Goal: Check status: Check status

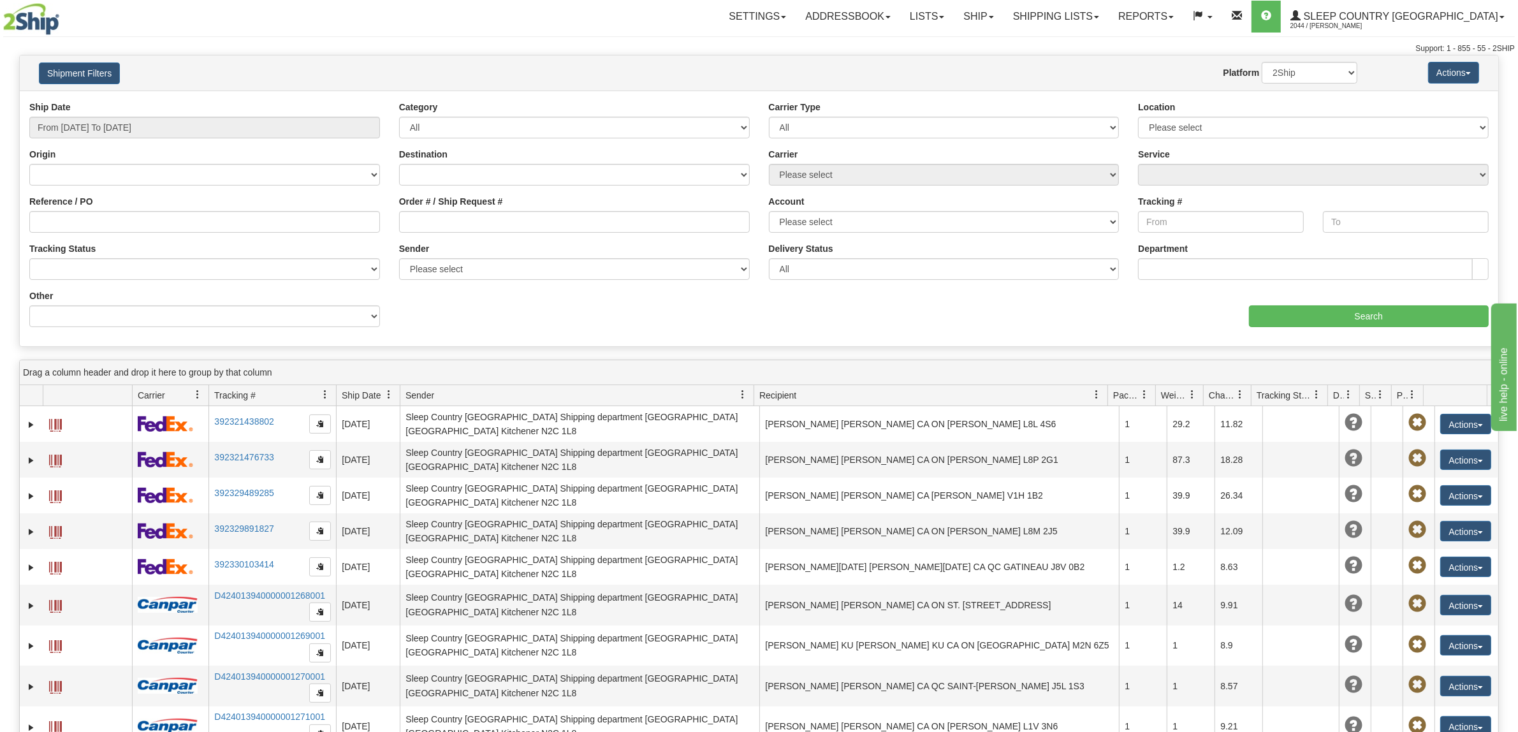
drag, startPoint x: 143, startPoint y: 115, endPoint x: 144, endPoint y: 121, distance: 6.4
click at [144, 121] on div "Ship Date From [DATE] To [DATE]" at bounding box center [204, 120] width 351 height 38
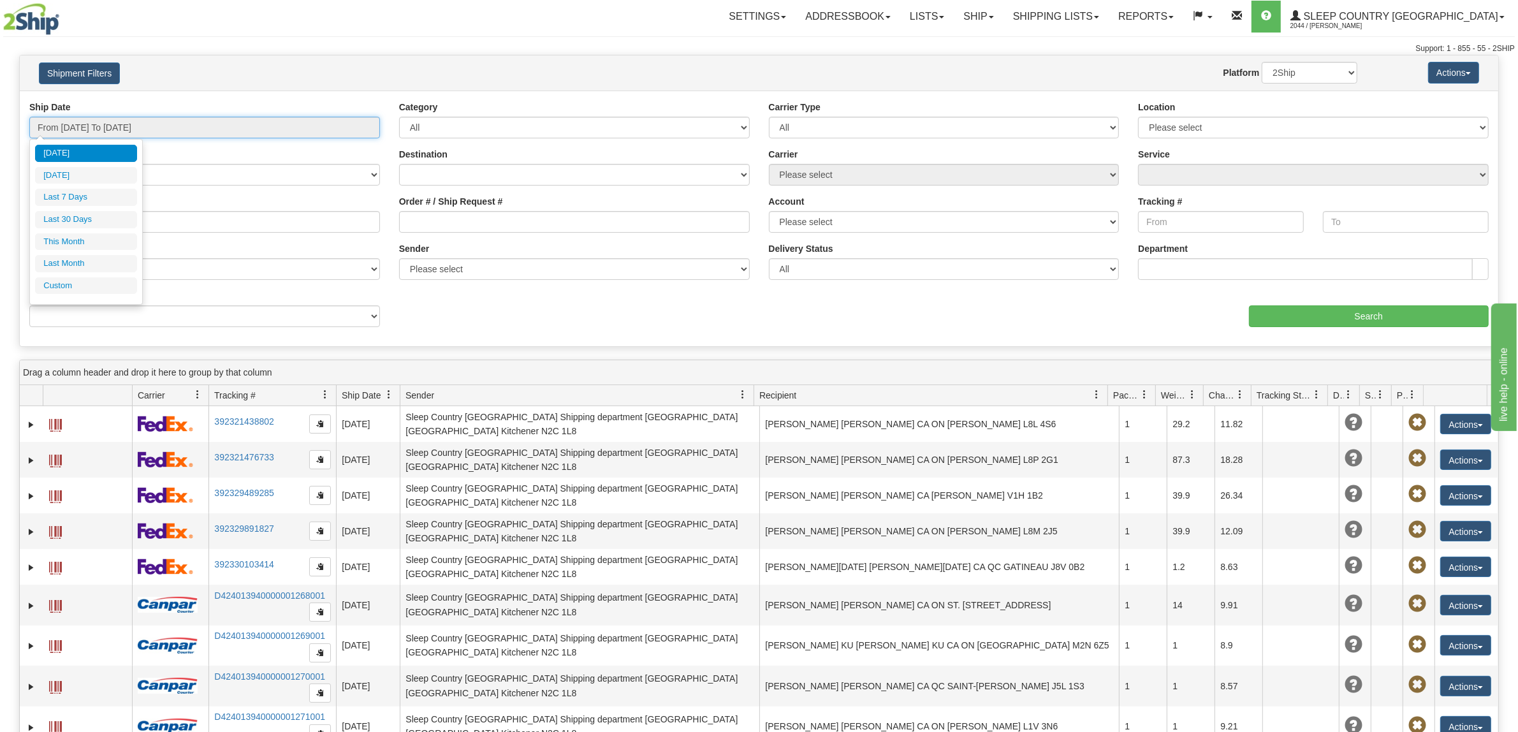
click at [152, 133] on input "From [DATE] To [DATE]" at bounding box center [204, 128] width 351 height 22
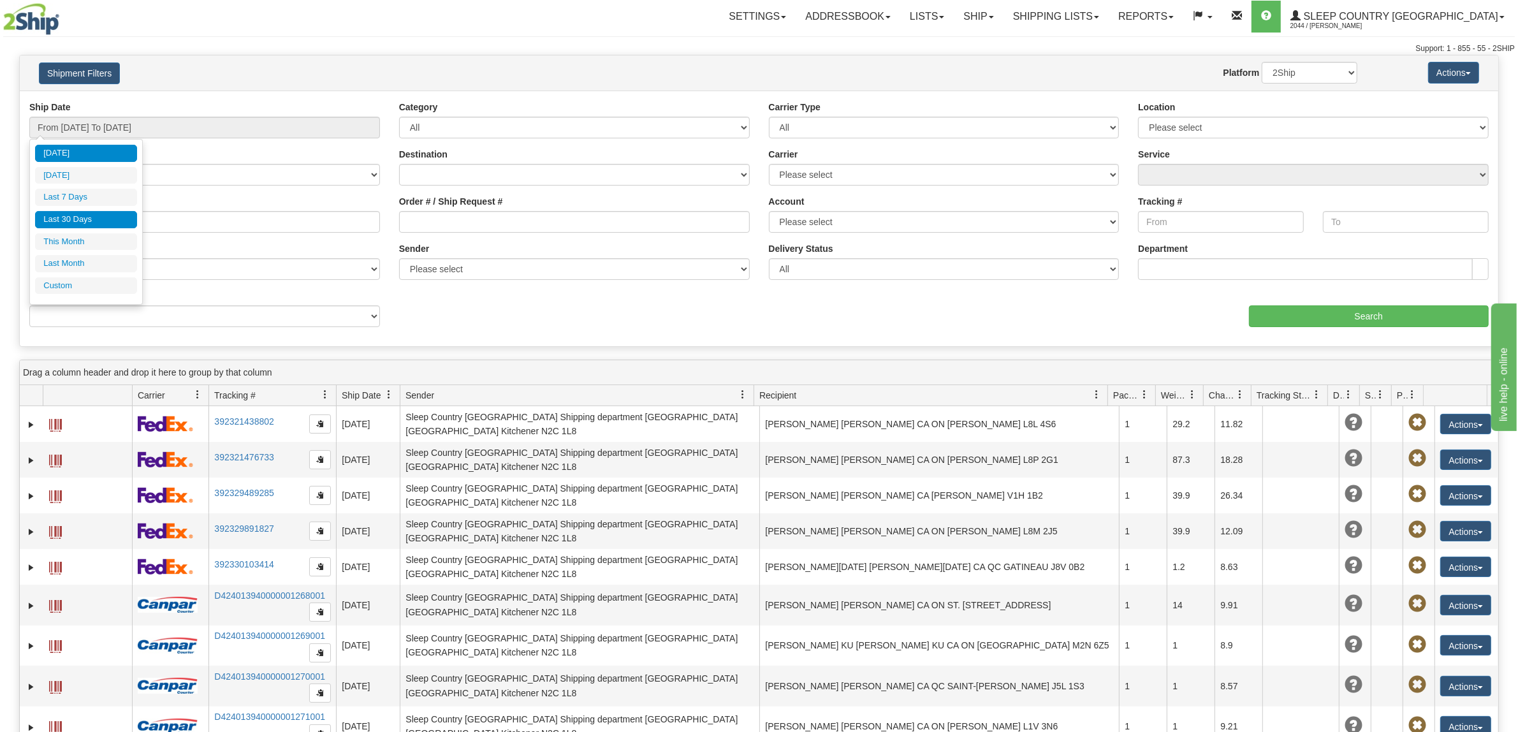
click at [116, 222] on li "Last 30 Days" at bounding box center [86, 219] width 102 height 17
type input "From [DATE] To [DATE]"
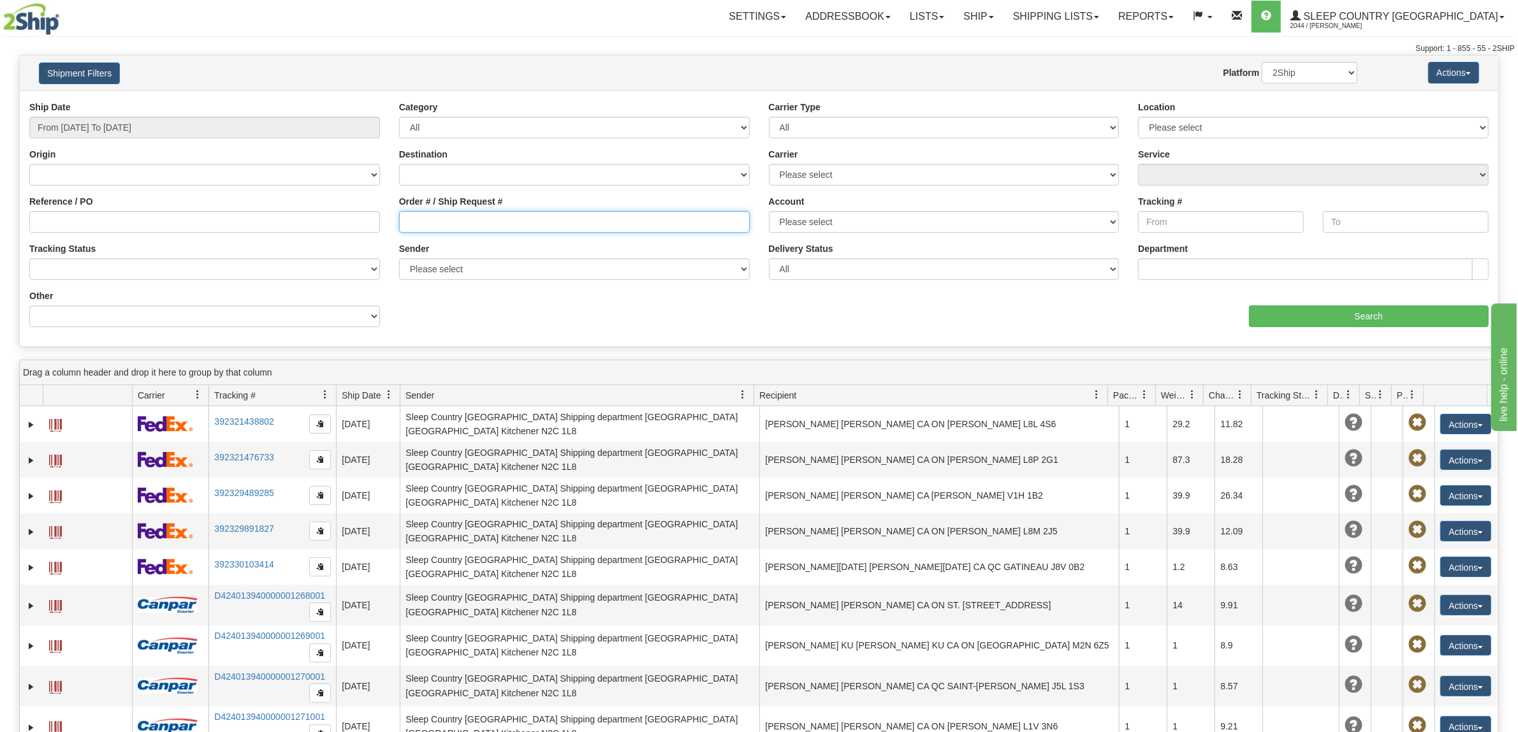
click at [544, 228] on input "Order # / Ship Request #" at bounding box center [574, 222] width 351 height 22
paste input "9000I008346"
type input "9000I008346"
click at [1351, 308] on input "Search" at bounding box center [1369, 316] width 240 height 22
